Goal: Check status: Check status

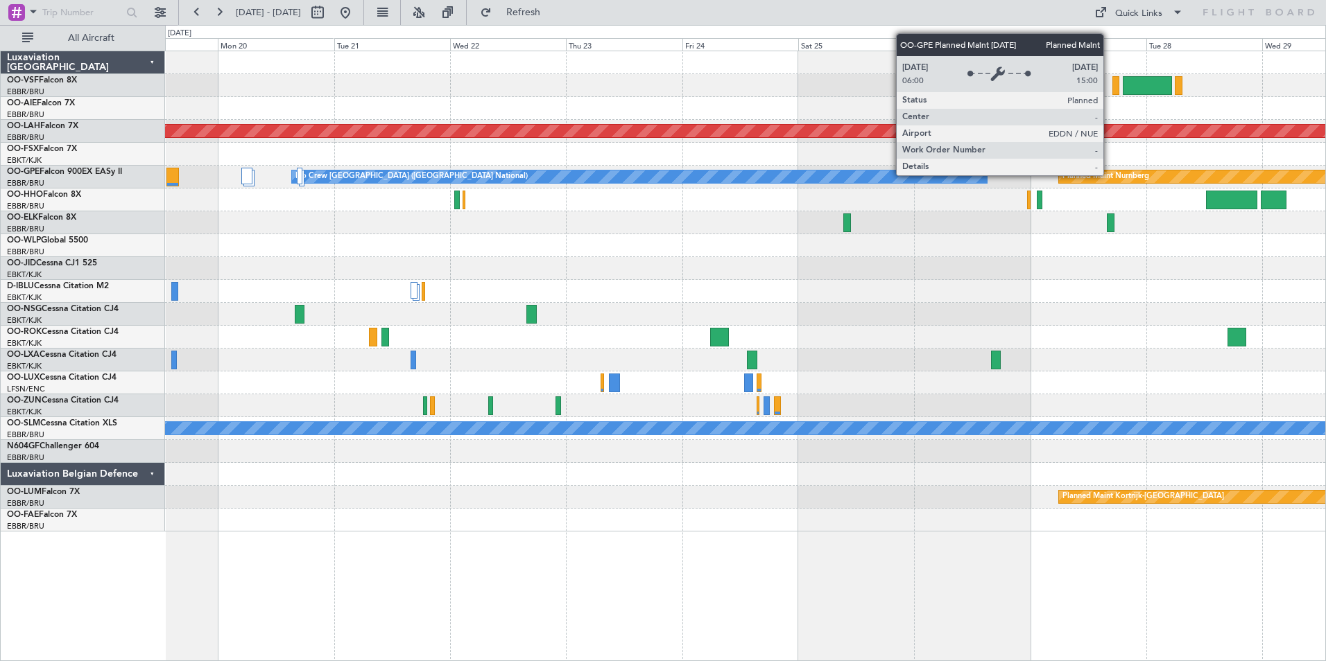
click at [1109, 175] on div "Planned Maint Nurnberg" at bounding box center [1105, 176] width 87 height 21
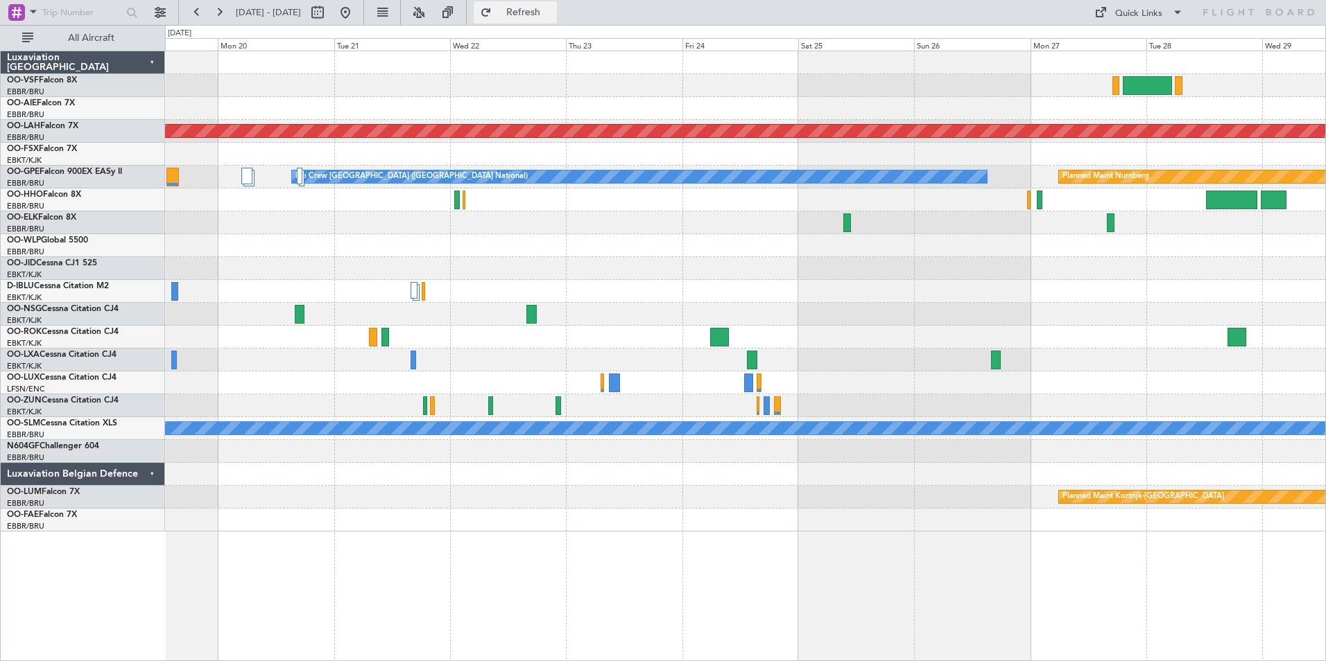
click at [553, 10] on span "Refresh" at bounding box center [523, 13] width 58 height 10
click at [856, 223] on div at bounding box center [745, 222] width 1160 height 23
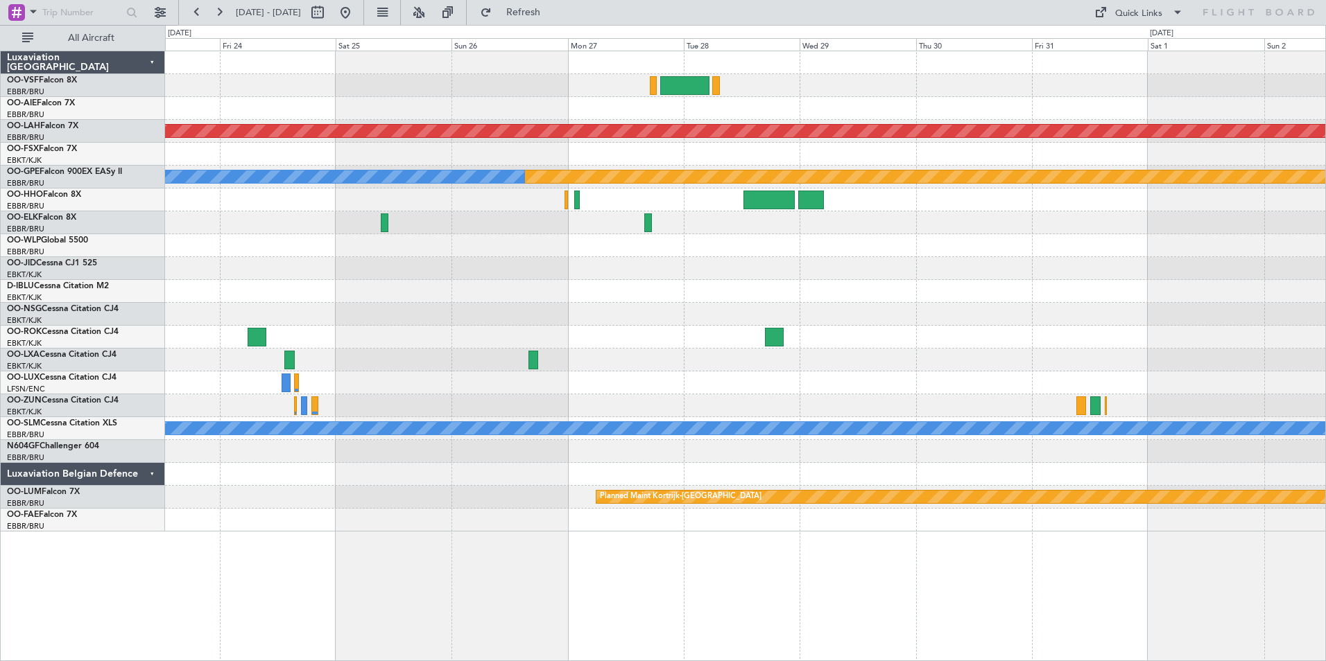
click at [308, 272] on div "Planned Maint [PERSON_NAME]-[GEOGRAPHIC_DATA][PERSON_NAME] ([GEOGRAPHIC_DATA][P…" at bounding box center [745, 291] width 1160 height 480
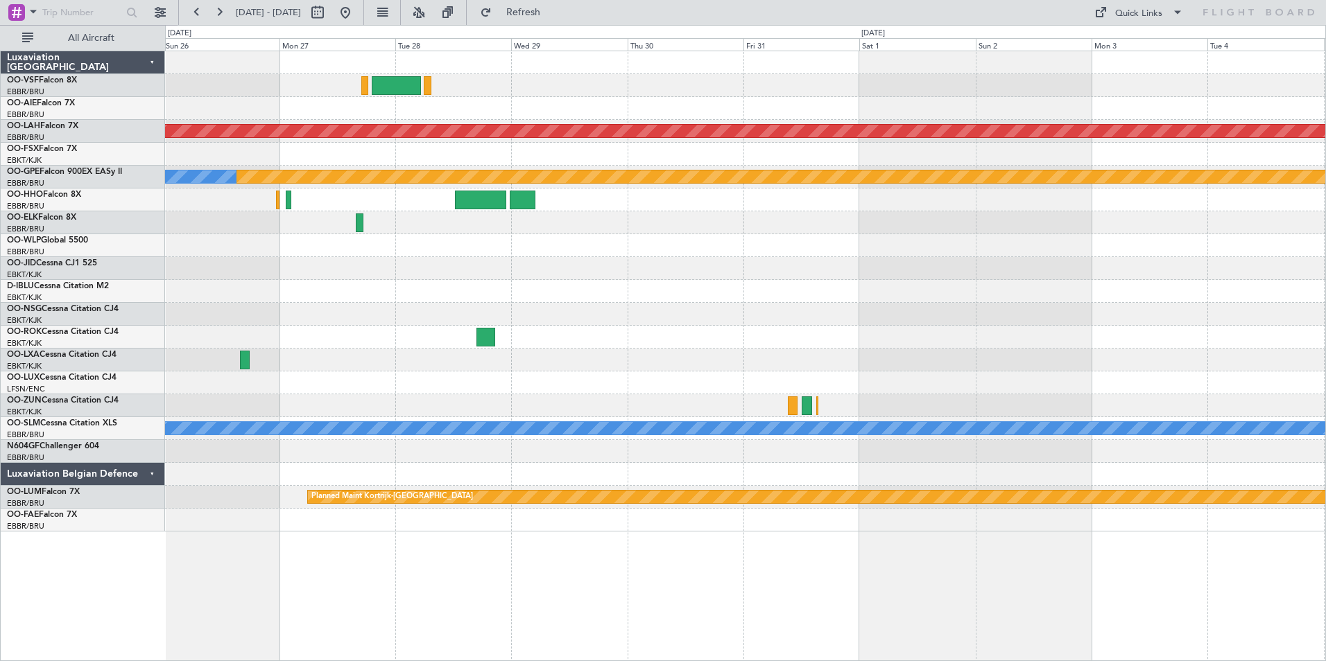
click at [688, 271] on div at bounding box center [745, 268] width 1160 height 23
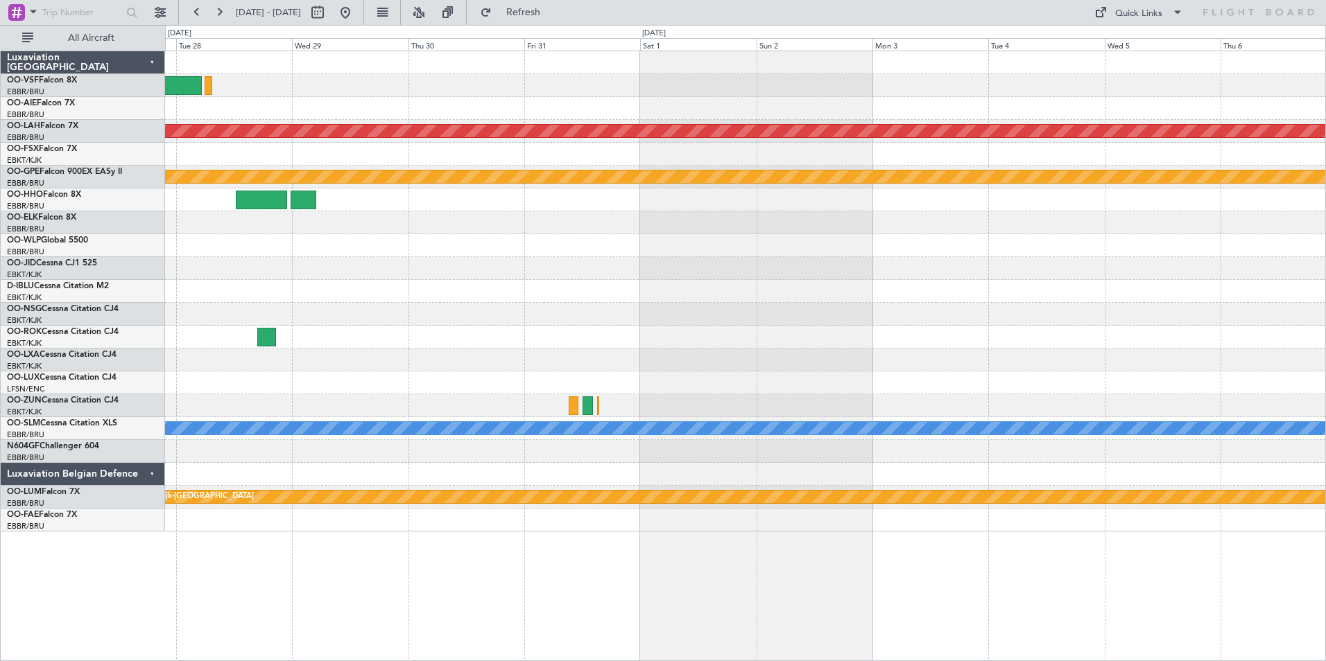
click at [877, 271] on div at bounding box center [745, 268] width 1160 height 23
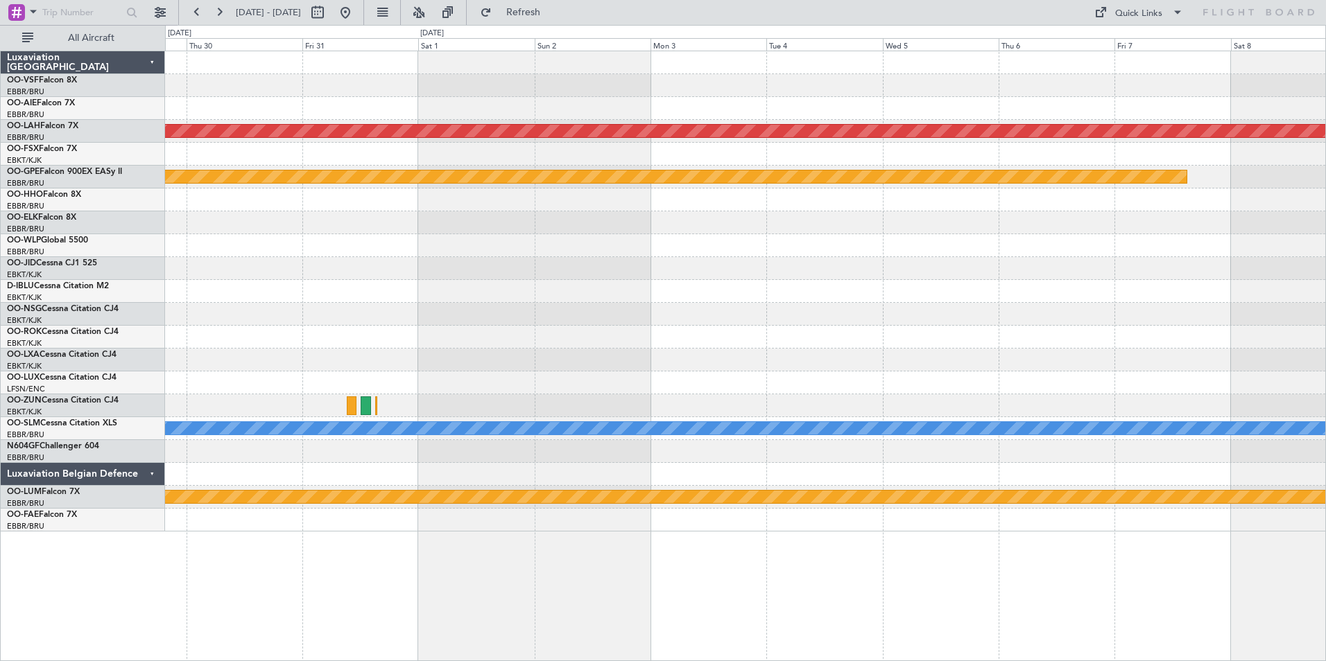
click at [799, 268] on div at bounding box center [745, 268] width 1160 height 23
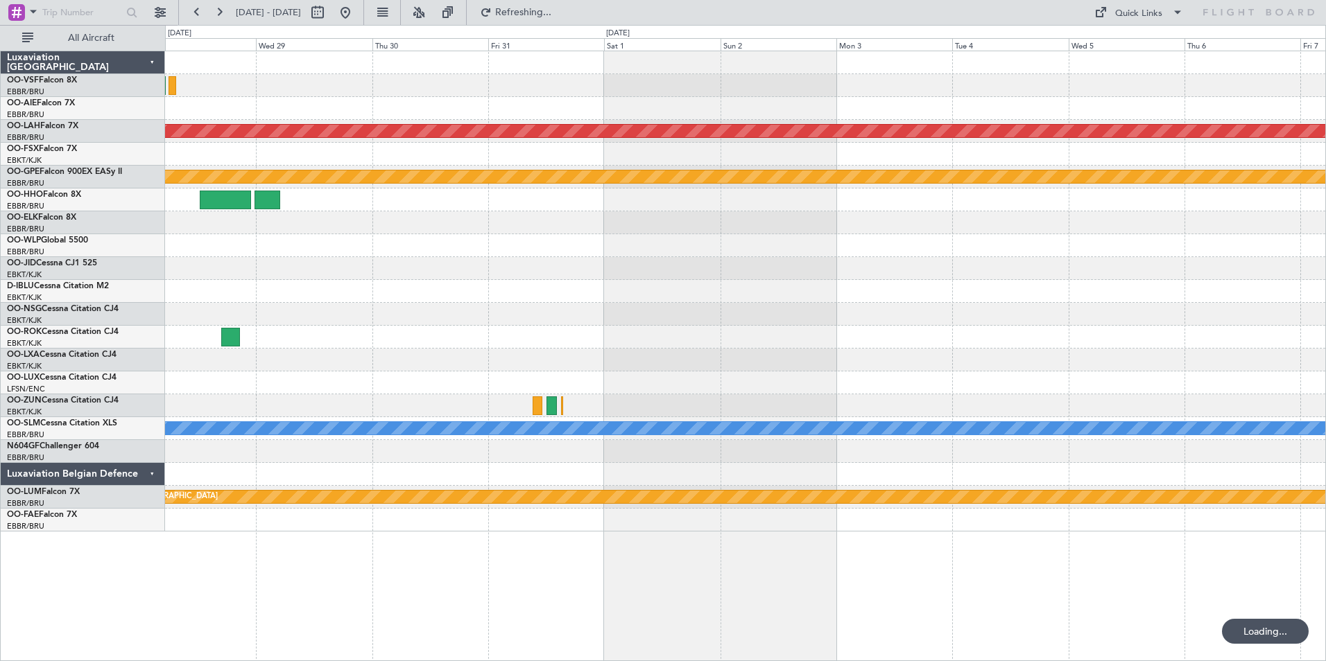
click at [971, 267] on div at bounding box center [745, 268] width 1160 height 23
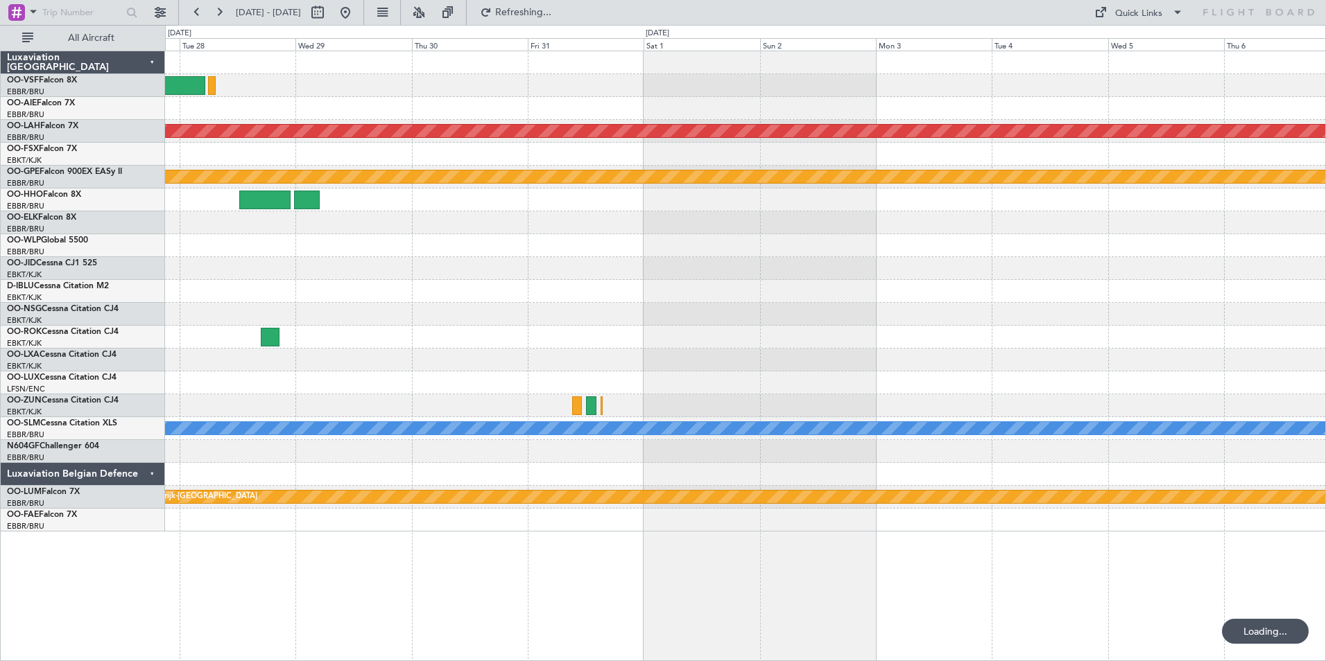
click at [980, 260] on div at bounding box center [745, 268] width 1160 height 23
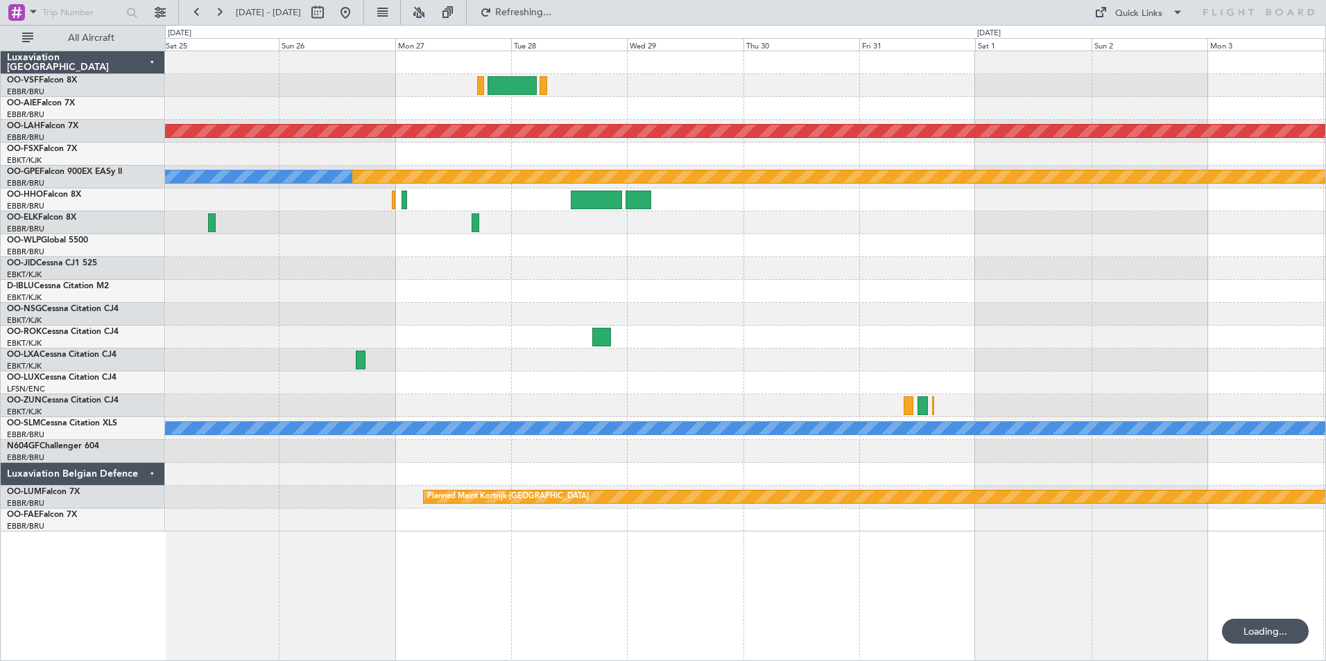
click at [890, 255] on div at bounding box center [745, 245] width 1160 height 23
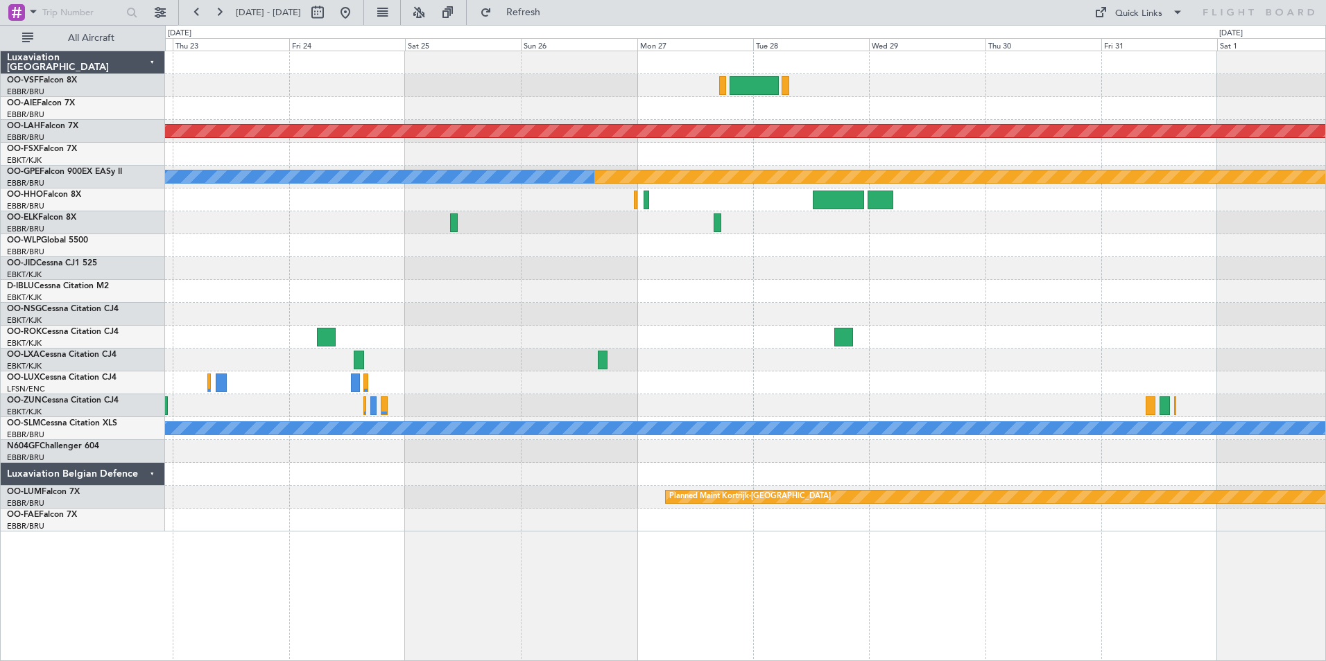
click at [878, 257] on div at bounding box center [745, 268] width 1160 height 23
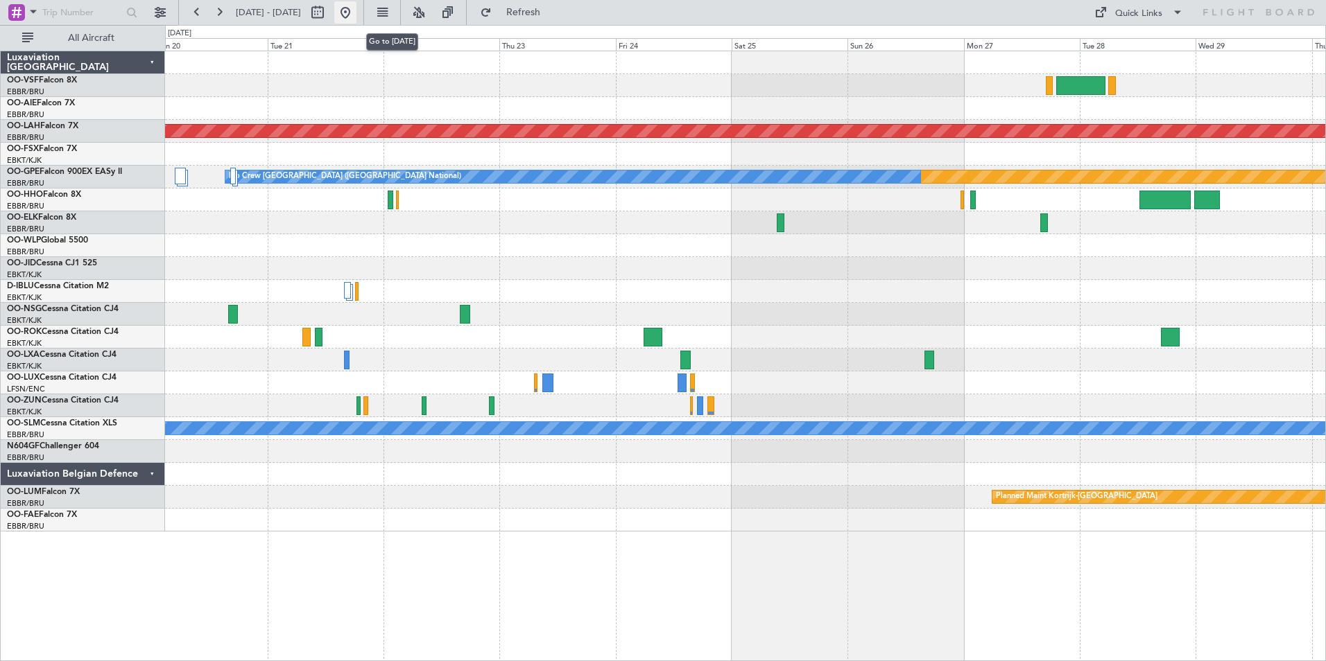
click at [356, 6] on button at bounding box center [345, 12] width 22 height 22
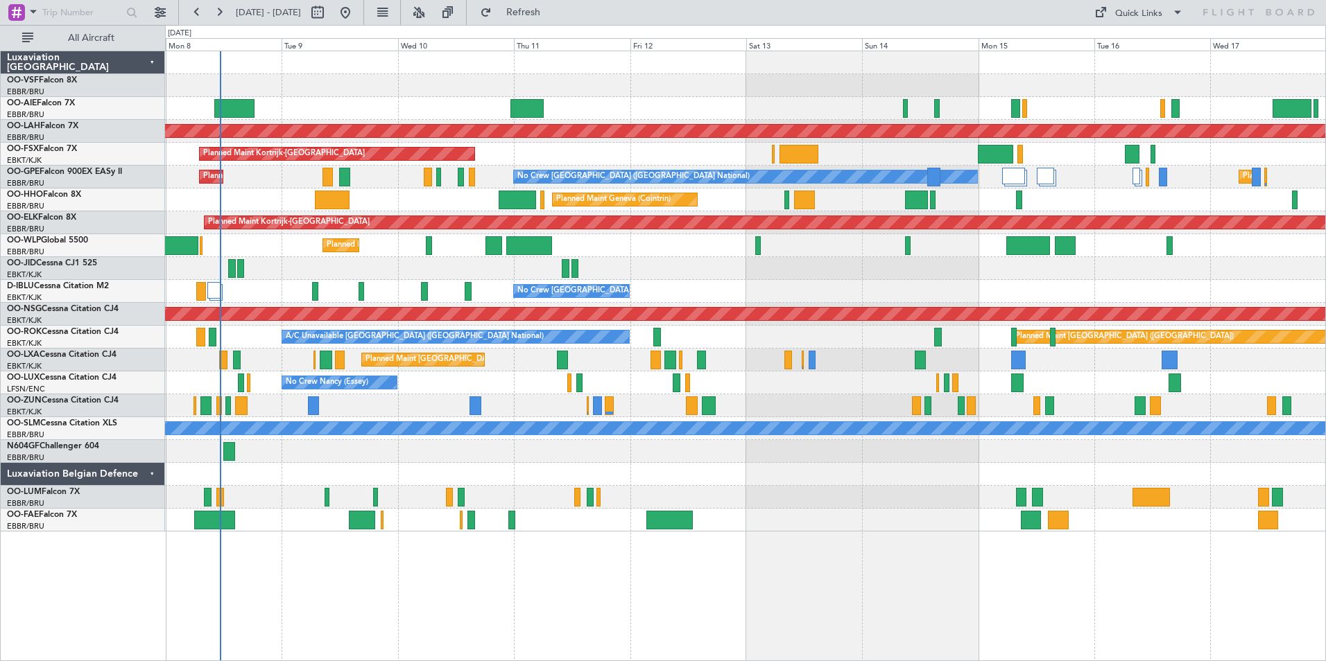
click at [578, 596] on div "Planned Maint [PERSON_NAME]-[GEOGRAPHIC_DATA][PERSON_NAME] ([GEOGRAPHIC_DATA][P…" at bounding box center [745, 356] width 1161 height 611
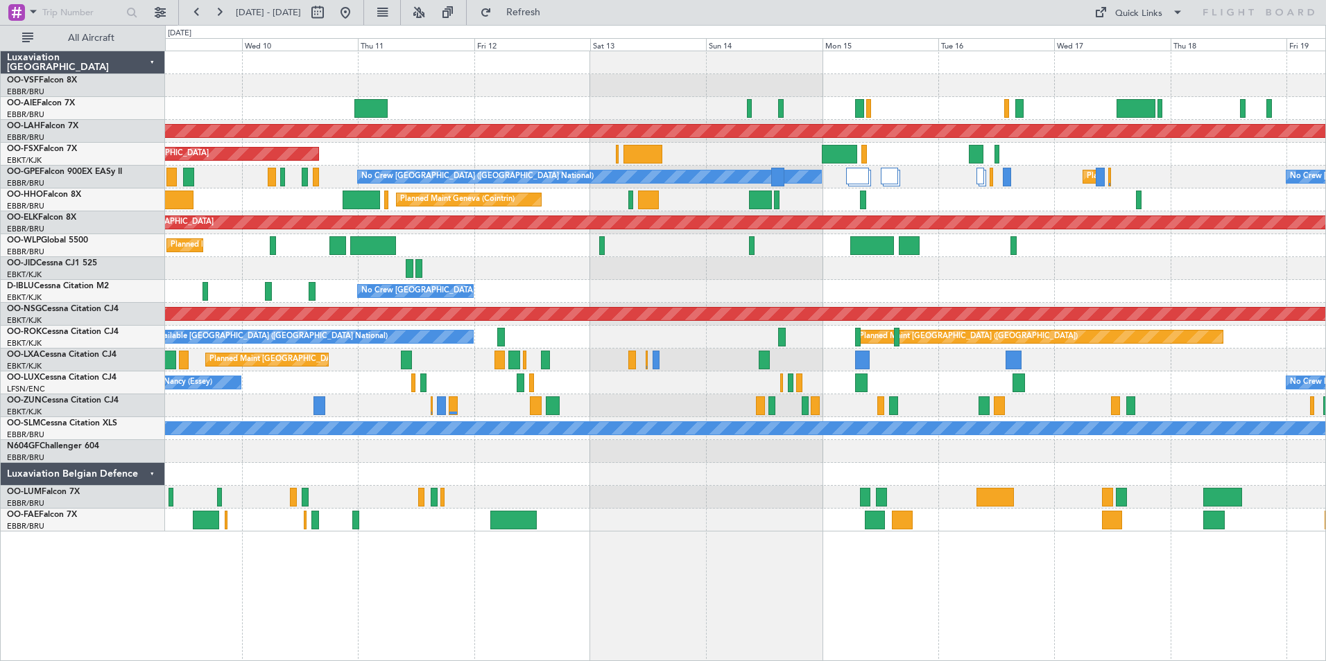
click at [834, 203] on div "Planned Maint Geneva (Cointrin)" at bounding box center [745, 200] width 1160 height 23
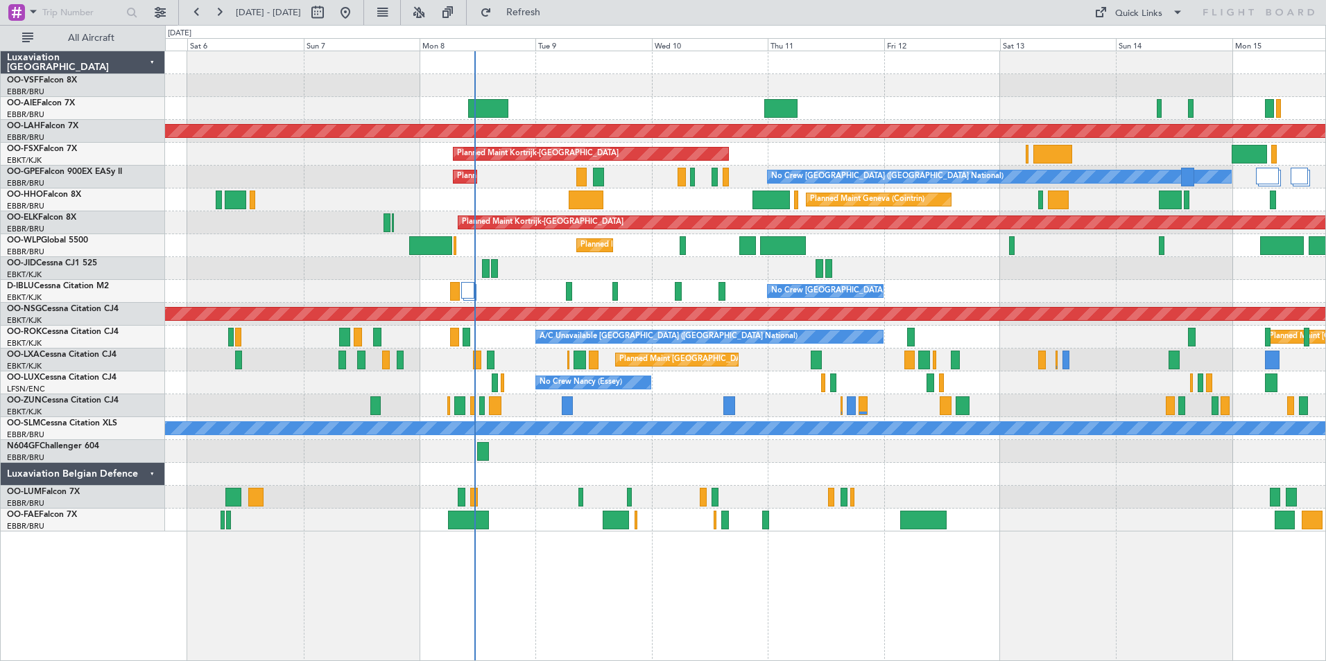
click at [934, 287] on div "Unplanned Maint [GEOGRAPHIC_DATA] ([GEOGRAPHIC_DATA] National) Planned Maint [G…" at bounding box center [745, 291] width 1160 height 480
